Goal: Information Seeking & Learning: Learn about a topic

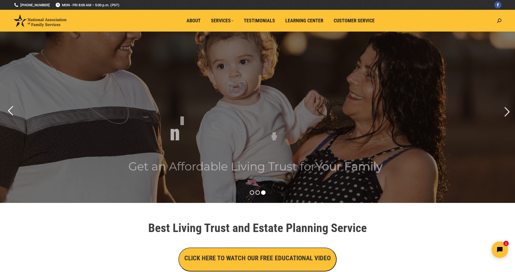
drag, startPoint x: 88, startPoint y: 62, endPoint x: 72, endPoint y: 51, distance: 19.8
click at [72, 51] on rs-layer at bounding box center [257, 117] width 515 height 171
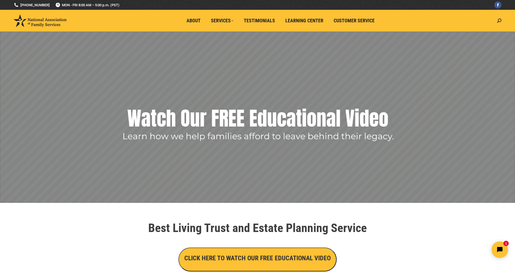
drag, startPoint x: 45, startPoint y: 21, endPoint x: 39, endPoint y: 70, distance: 49.3
click at [39, 70] on rs-layer at bounding box center [257, 117] width 515 height 171
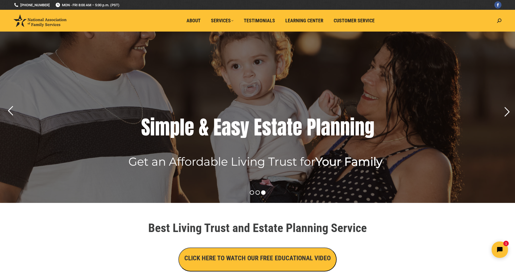
click at [54, 71] on rs-layer at bounding box center [257, 117] width 515 height 171
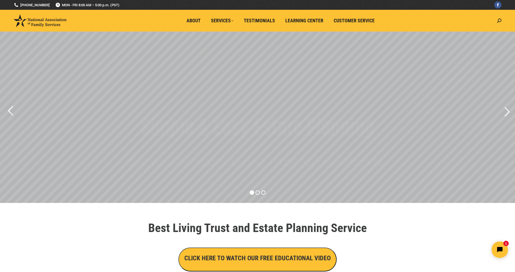
drag, startPoint x: 54, startPoint y: 71, endPoint x: 38, endPoint y: 48, distance: 28.0
click at [38, 48] on rs-layer at bounding box center [257, 117] width 515 height 171
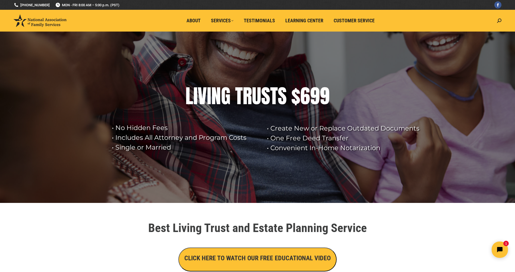
click at [36, 21] on img at bounding box center [40, 20] width 53 height 12
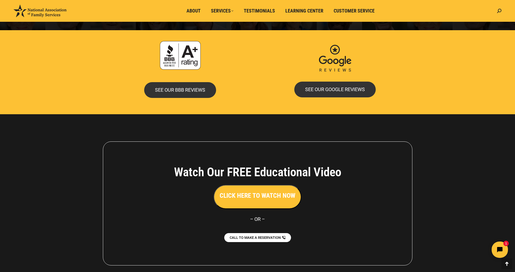
scroll to position [1155, 0]
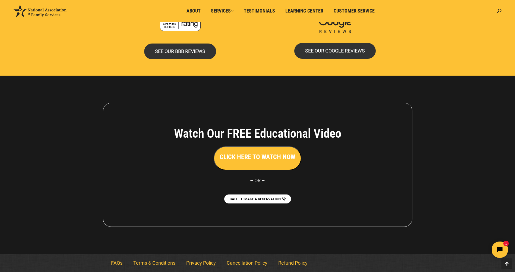
click at [128, 120] on div "Watch Our FREE Educational Video CLICK HERE TO WATCH NOW – OR – CALL TO MAKE A …" at bounding box center [258, 165] width 310 height 124
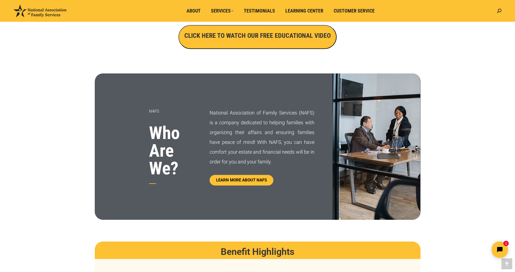
scroll to position [223, 0]
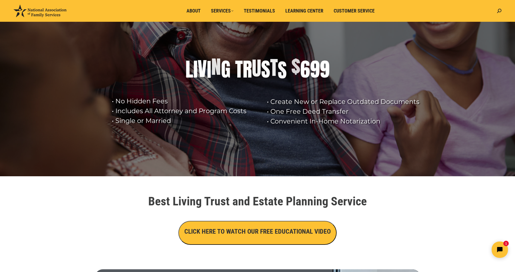
scroll to position [0, 0]
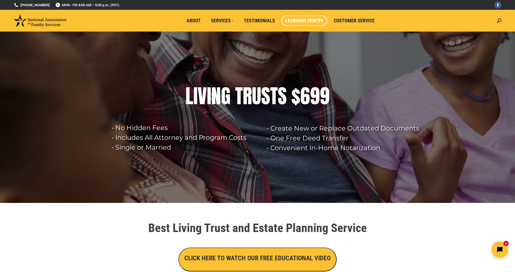
click at [304, 17] on link "Learning Center" at bounding box center [305, 20] width 46 height 10
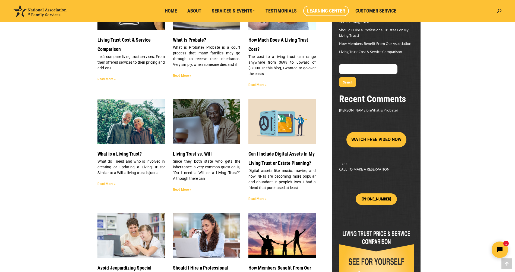
scroll to position [106, 0]
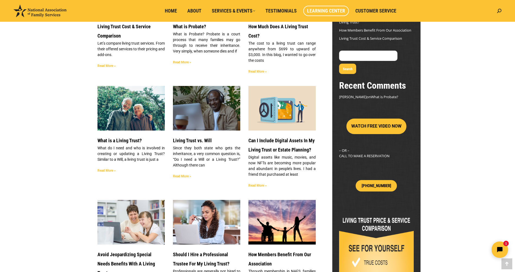
click at [106, 171] on link "Read More »" at bounding box center [107, 170] width 18 height 4
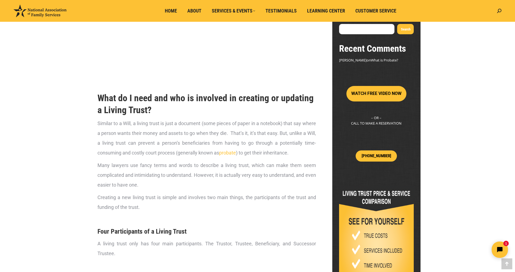
scroll to position [133, 0]
click at [230, 153] on link "probate" at bounding box center [227, 152] width 17 height 6
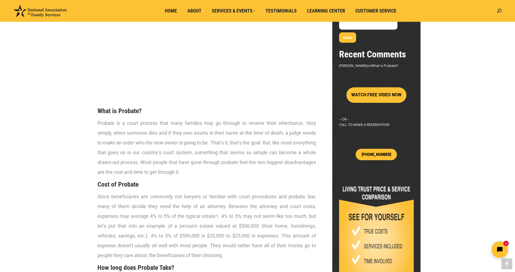
scroll to position [140, 0]
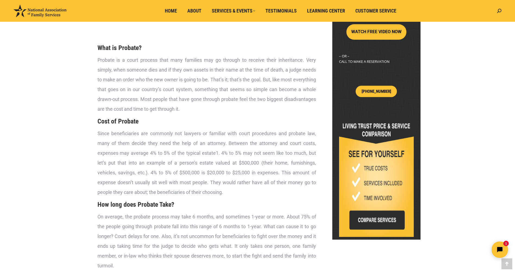
scroll to position [200, 0]
